Goal: Task Accomplishment & Management: Use online tool/utility

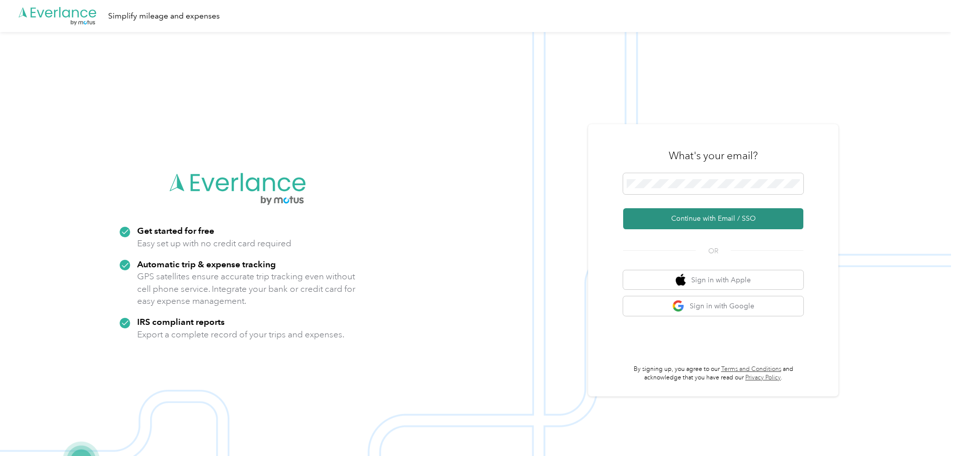
click at [720, 212] on button "Continue with Email / SSO" at bounding box center [713, 218] width 180 height 21
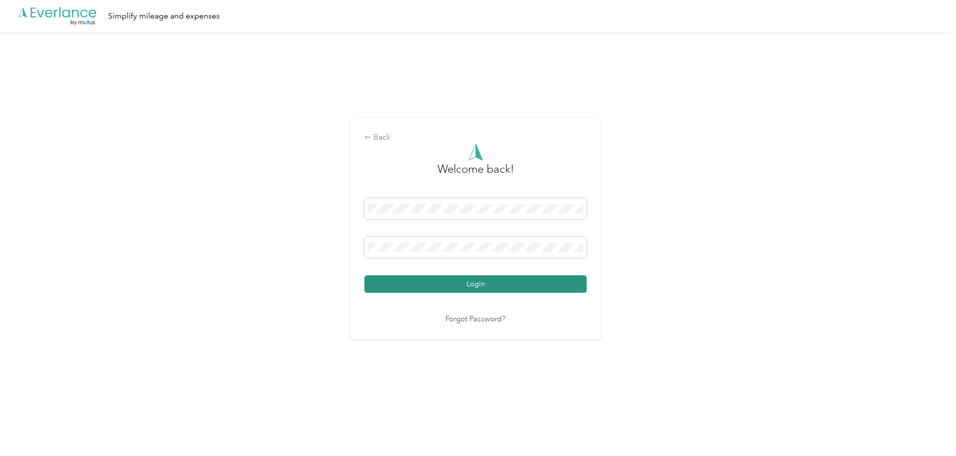
click at [490, 283] on button "Login" at bounding box center [475, 284] width 222 height 18
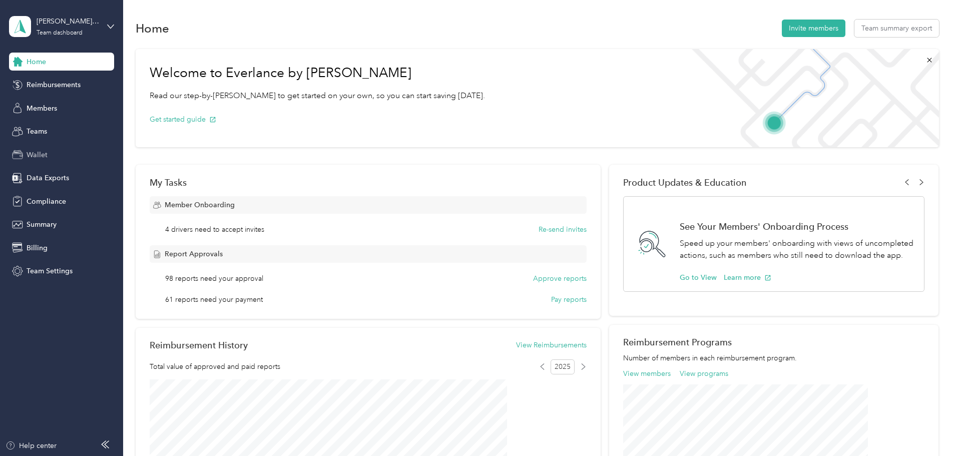
click at [37, 155] on span "Wallet" at bounding box center [37, 155] width 21 height 11
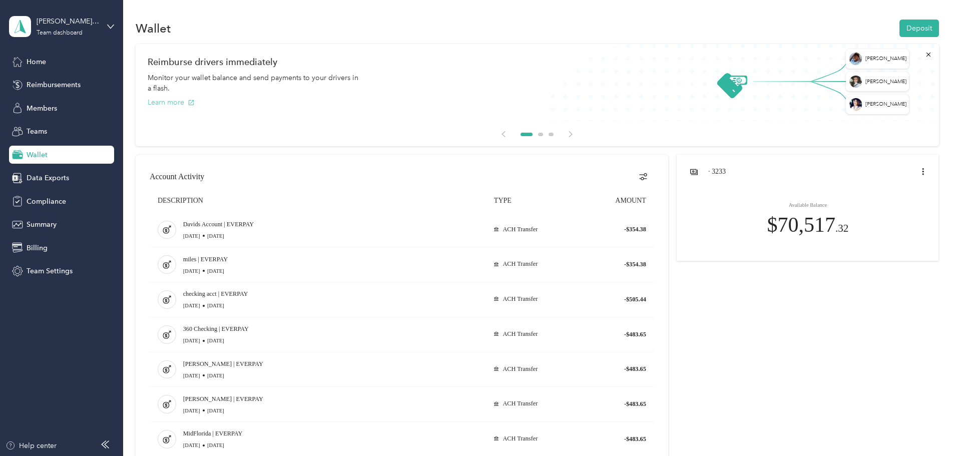
click at [195, 99] on button "Learn more" at bounding box center [171, 102] width 47 height 11
